Goal: Obtain resource: Download file/media

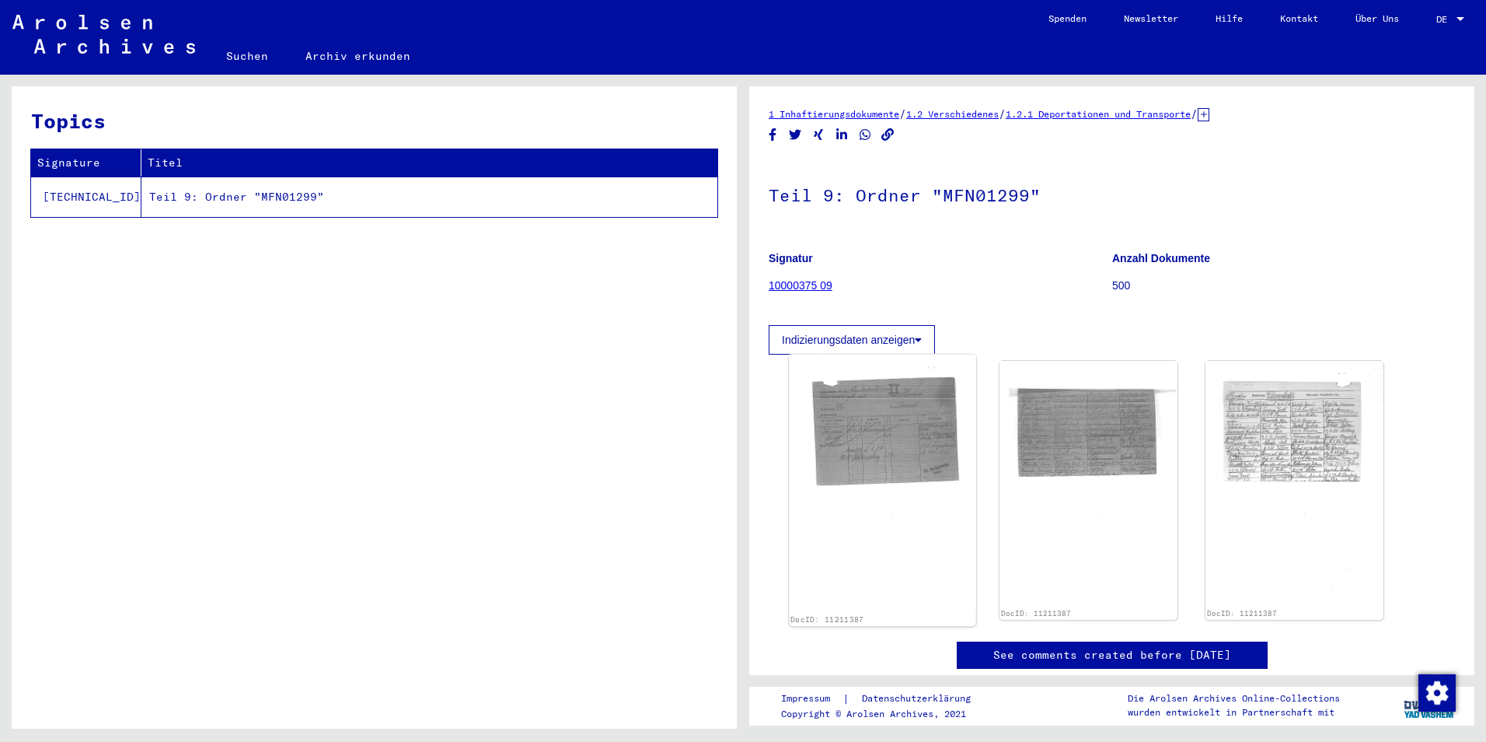
click at [938, 414] on img at bounding box center [882, 483] width 187 height 258
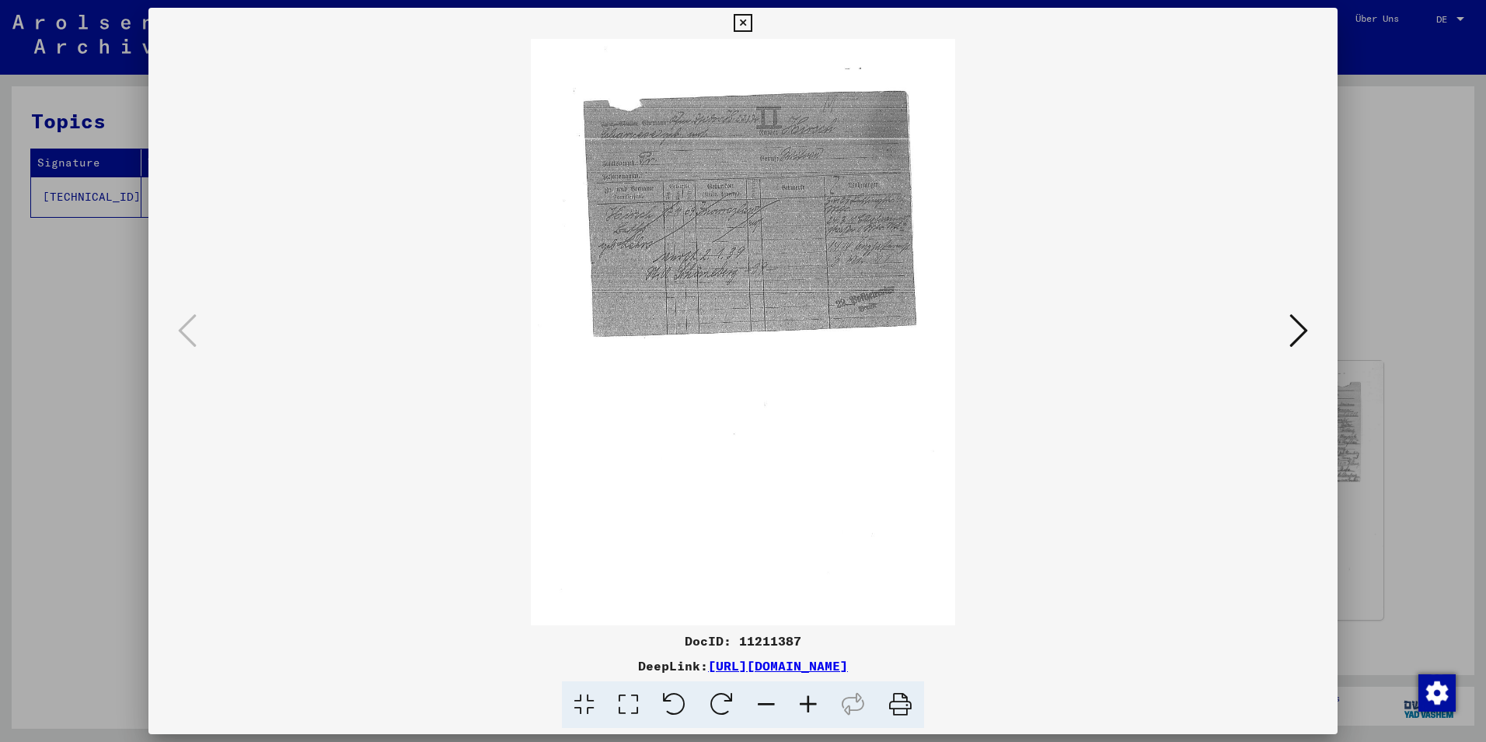
click at [807, 710] on icon at bounding box center [808, 704] width 42 height 47
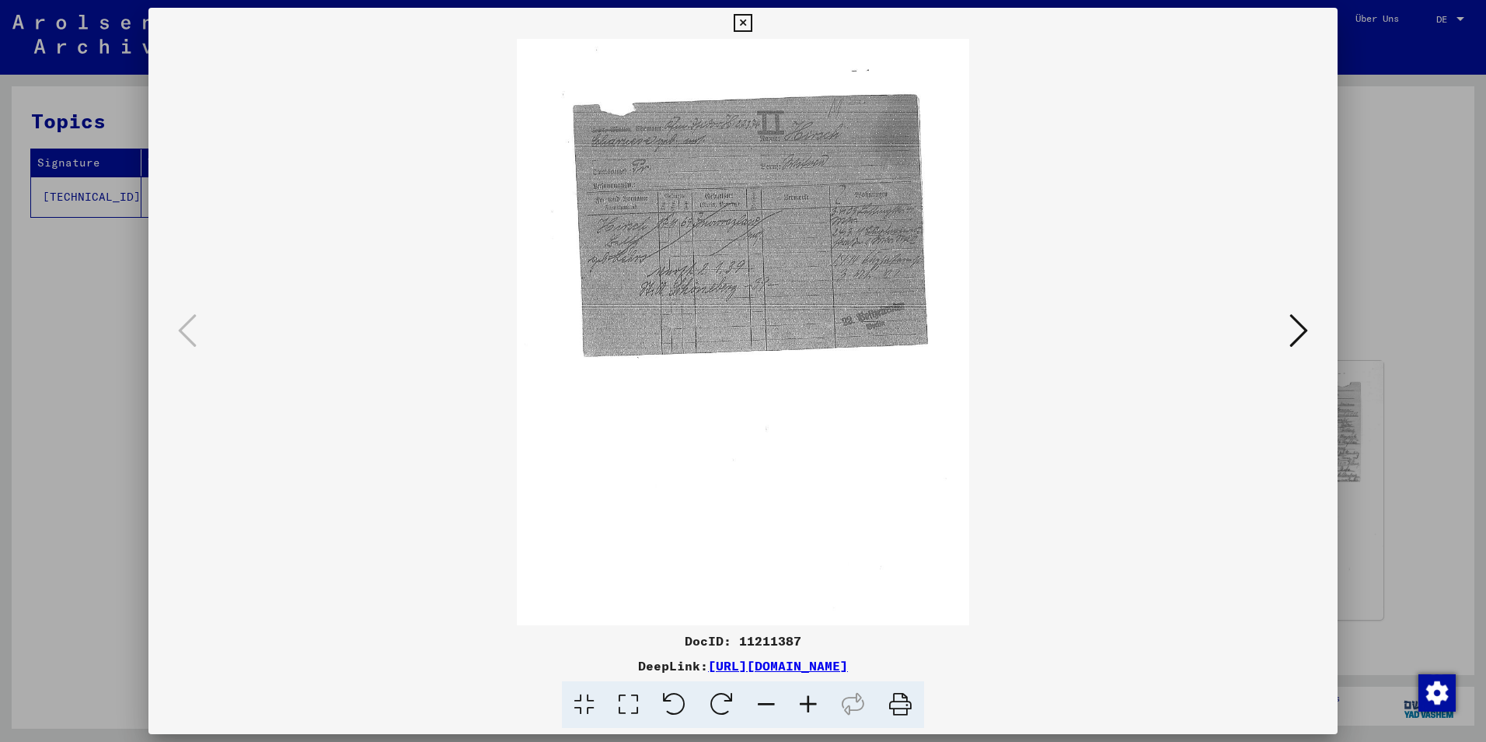
click at [807, 710] on icon at bounding box center [808, 704] width 42 height 47
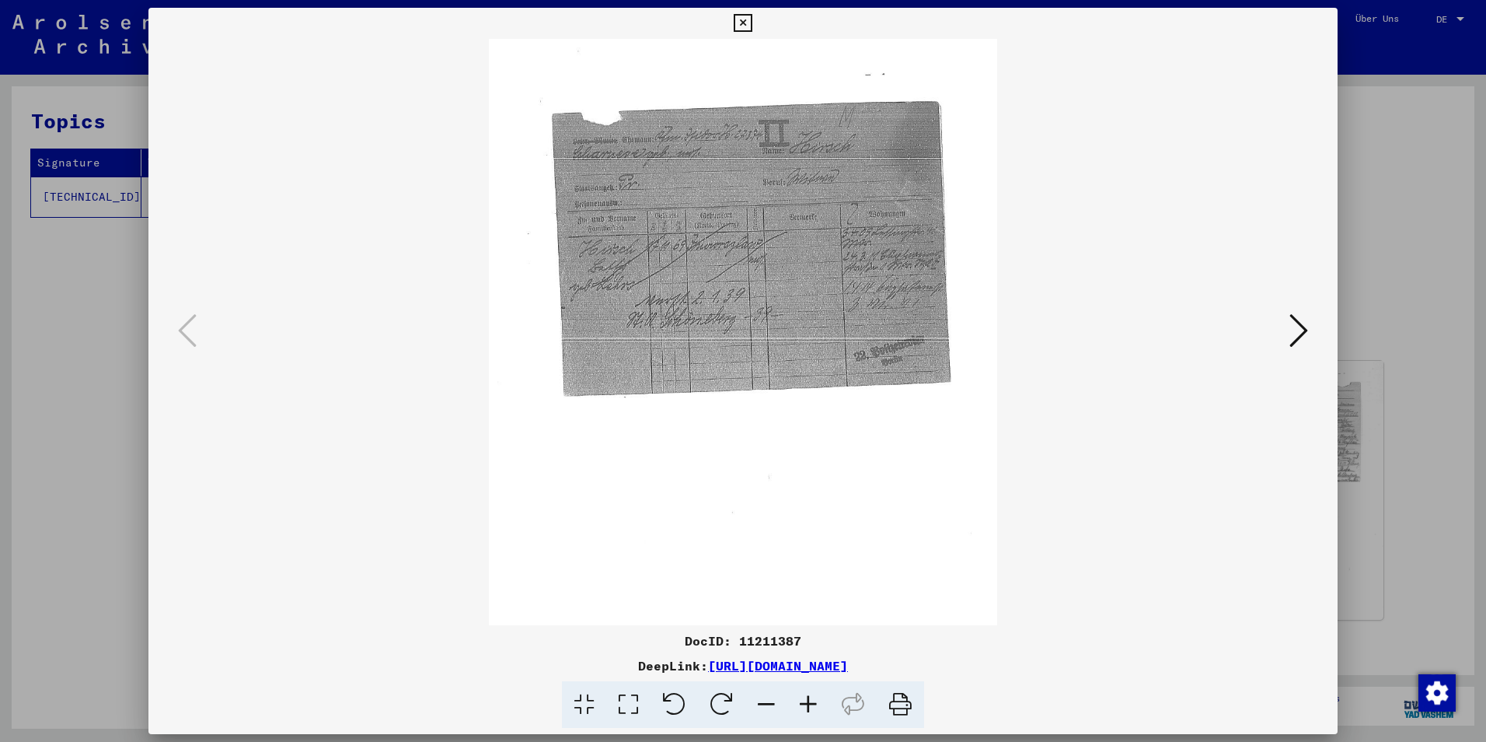
click at [807, 710] on icon at bounding box center [808, 704] width 42 height 47
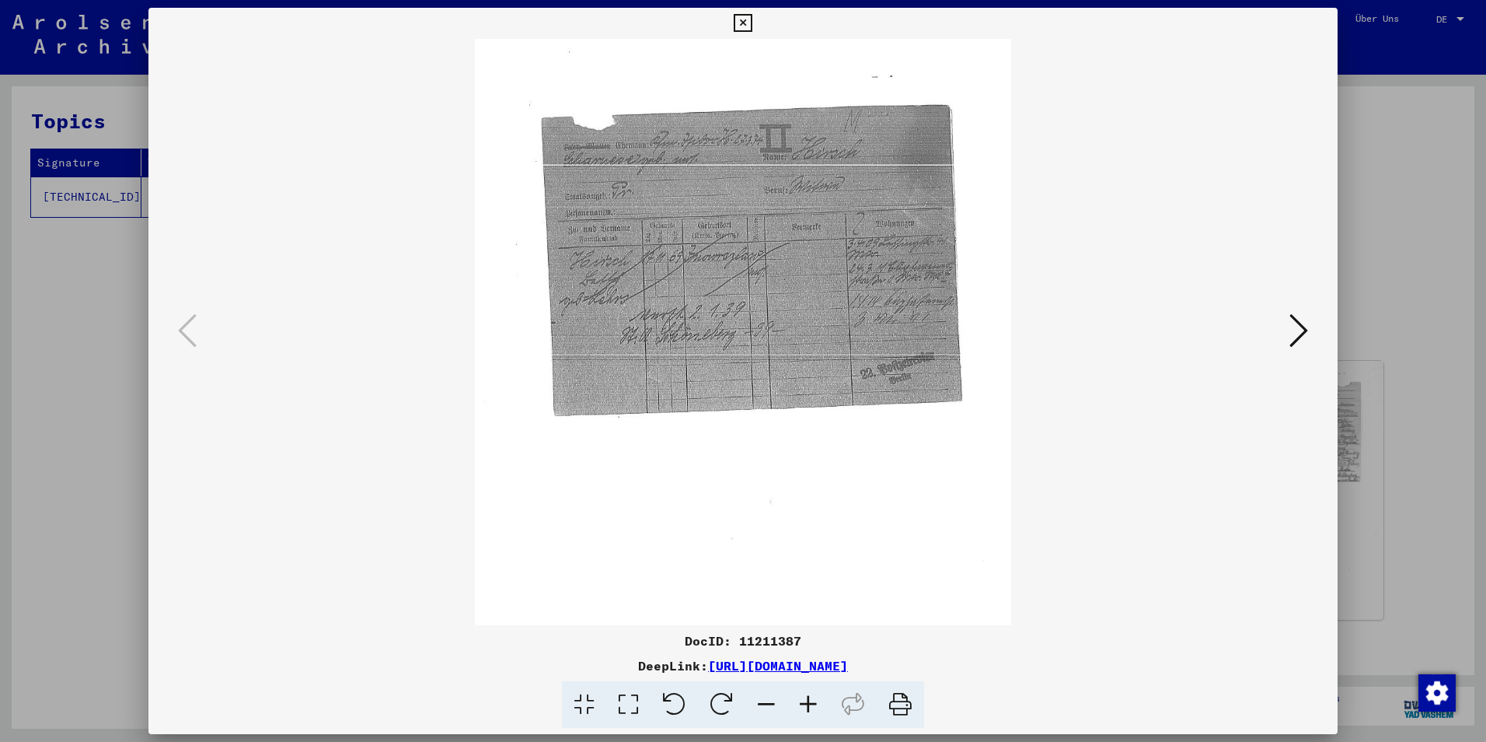
click at [807, 710] on icon at bounding box center [808, 704] width 42 height 47
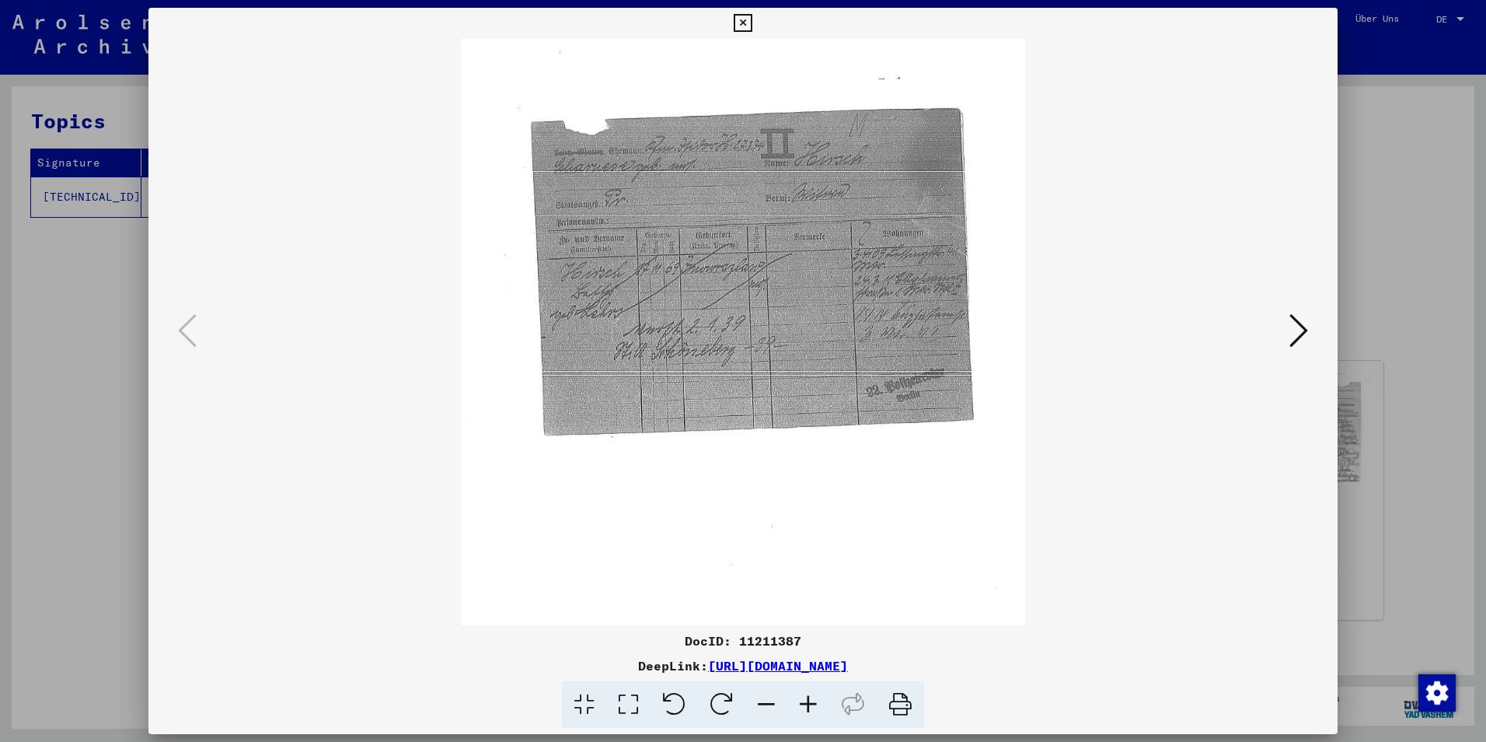
click at [807, 710] on icon at bounding box center [808, 704] width 42 height 47
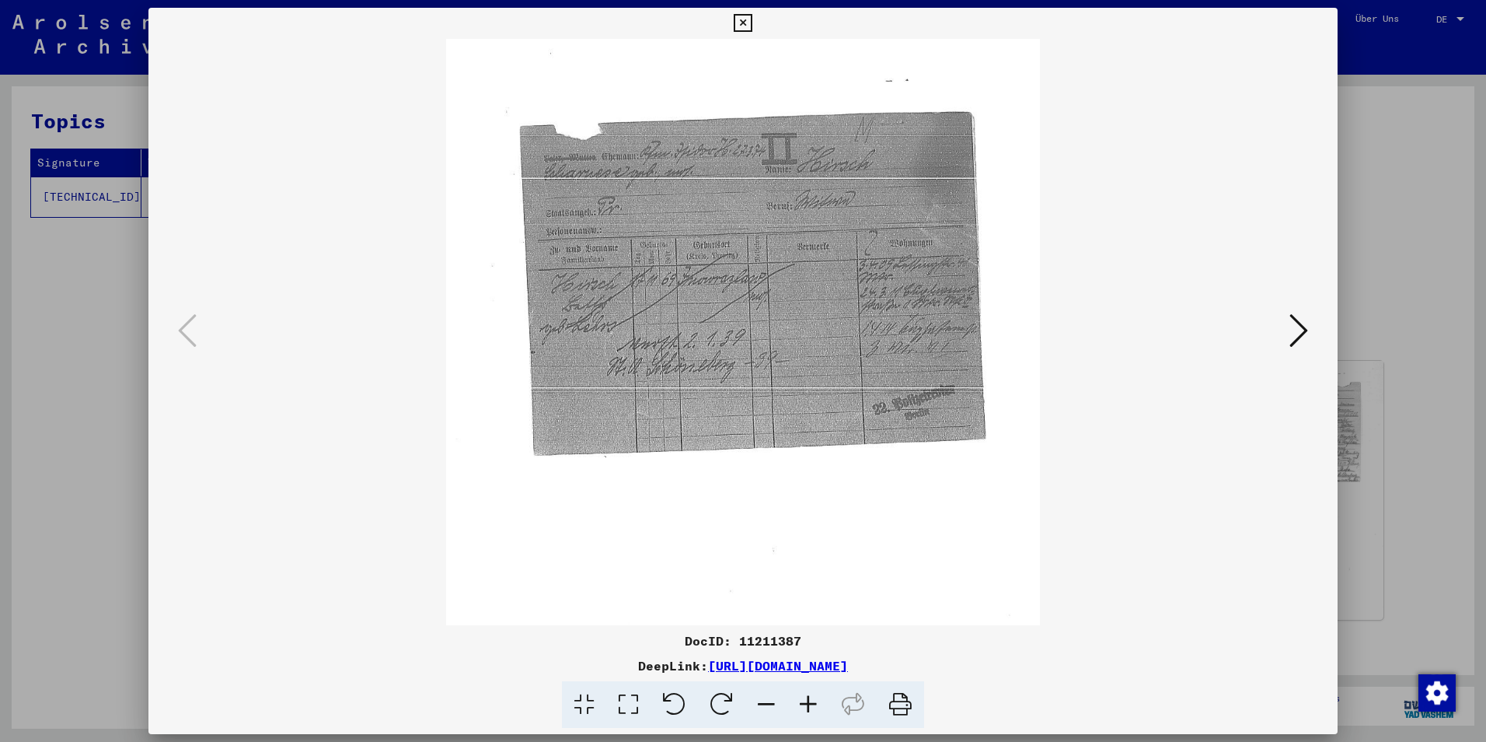
click at [808, 710] on icon at bounding box center [808, 704] width 42 height 47
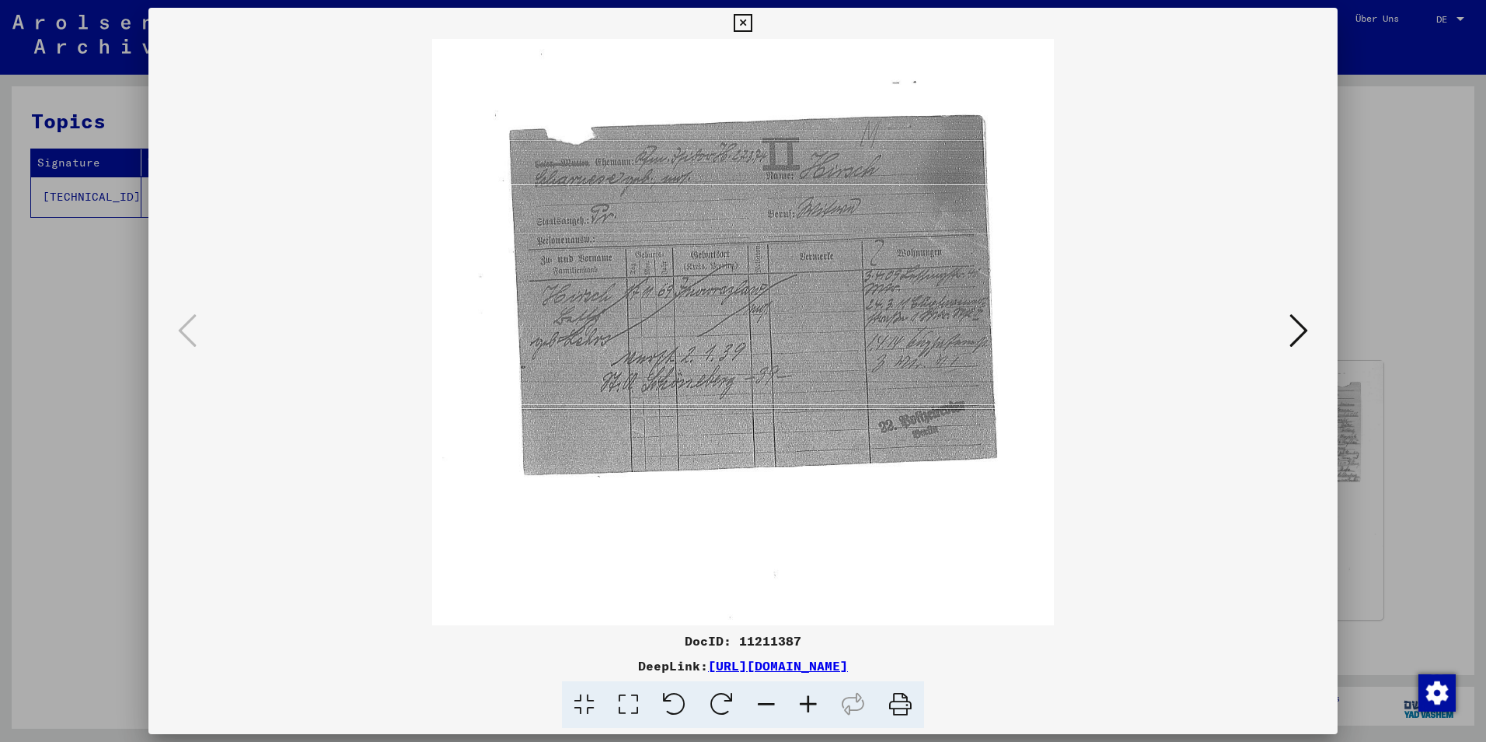
click at [808, 710] on icon at bounding box center [808, 704] width 42 height 47
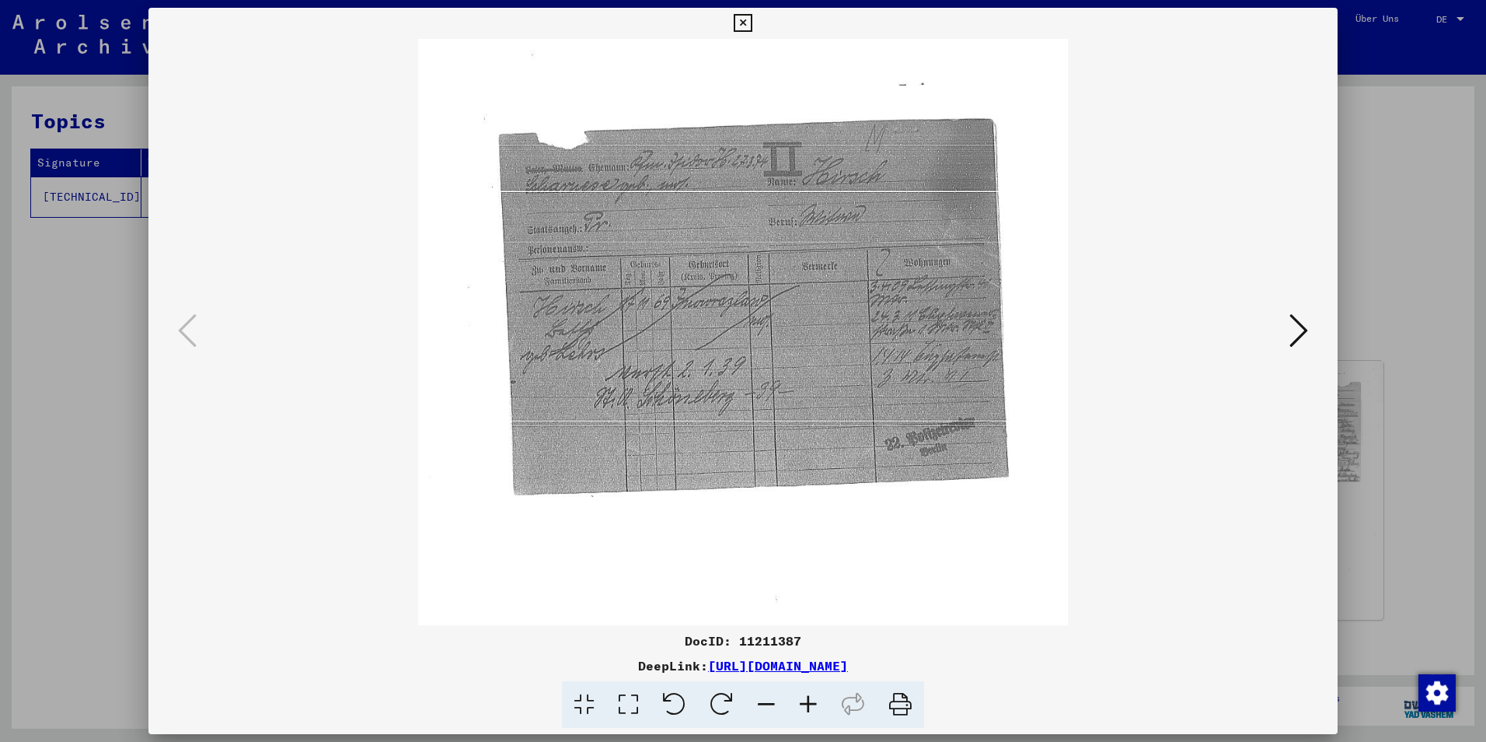
click at [808, 710] on icon at bounding box center [808, 704] width 42 height 47
